Goal: Find specific page/section: Find specific page/section

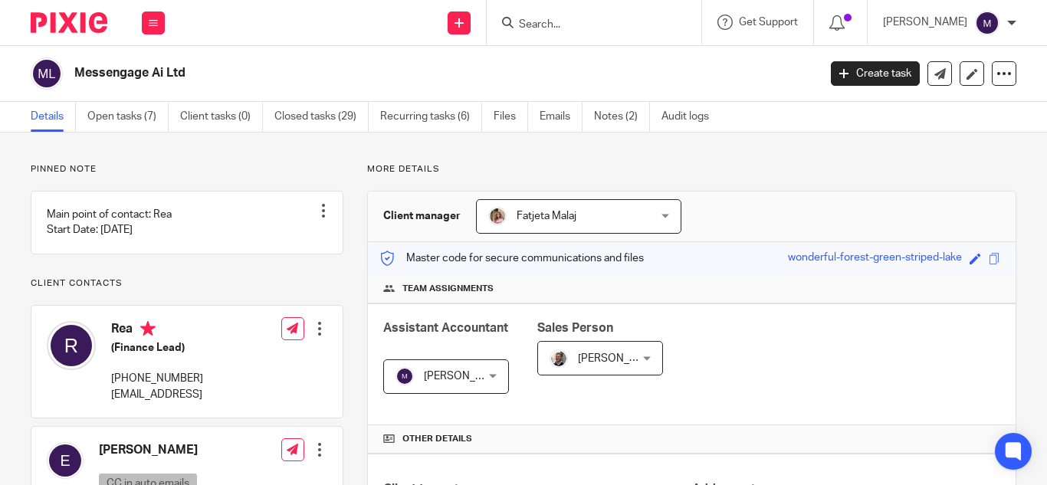
click at [585, 22] on input "Search" at bounding box center [586, 25] width 138 height 14
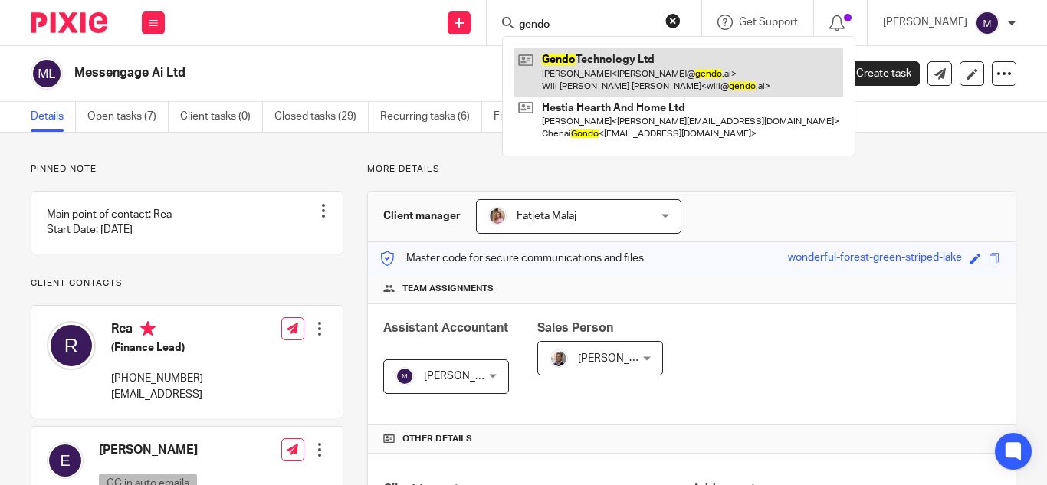
type input "gendo"
click at [645, 70] on link at bounding box center [678, 72] width 329 height 48
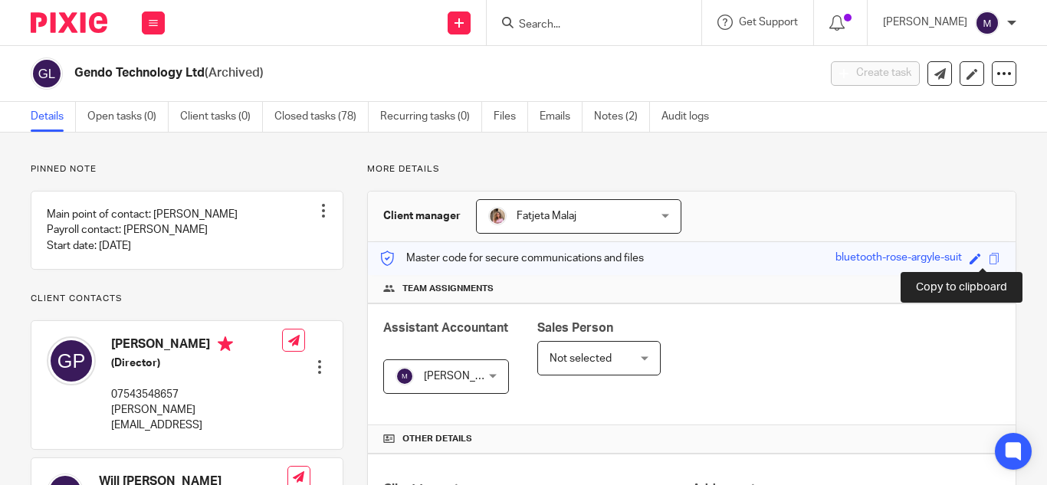
click at [988, 255] on span at bounding box center [993, 258] width 11 height 11
